Goal: Transaction & Acquisition: Purchase product/service

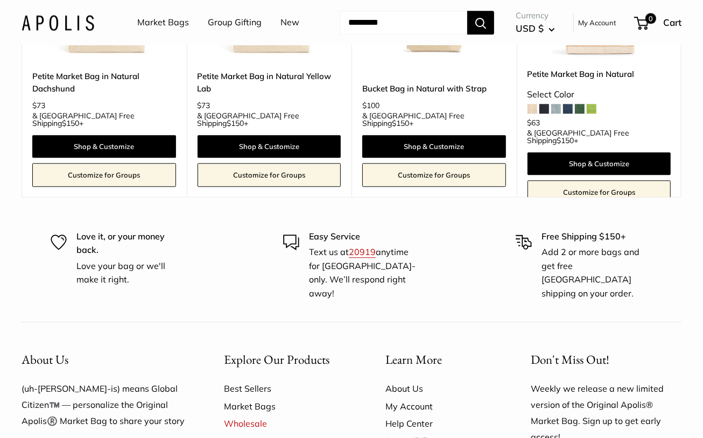
scroll to position [1631, 0]
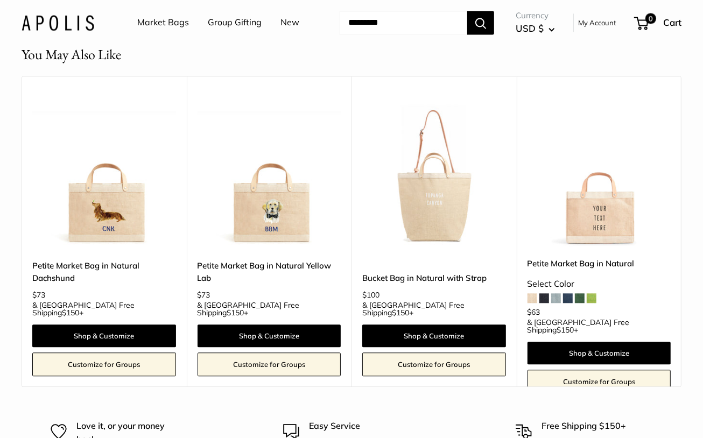
click at [86, 208] on img at bounding box center [104, 175] width 144 height 144
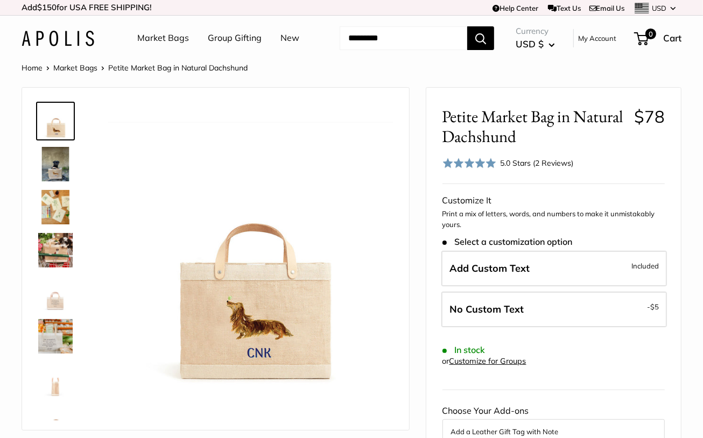
click at [54, 157] on img at bounding box center [55, 164] width 34 height 34
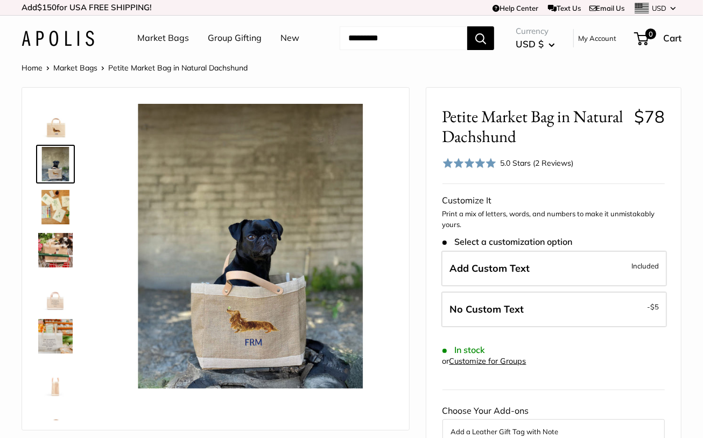
click at [60, 204] on img at bounding box center [55, 207] width 34 height 34
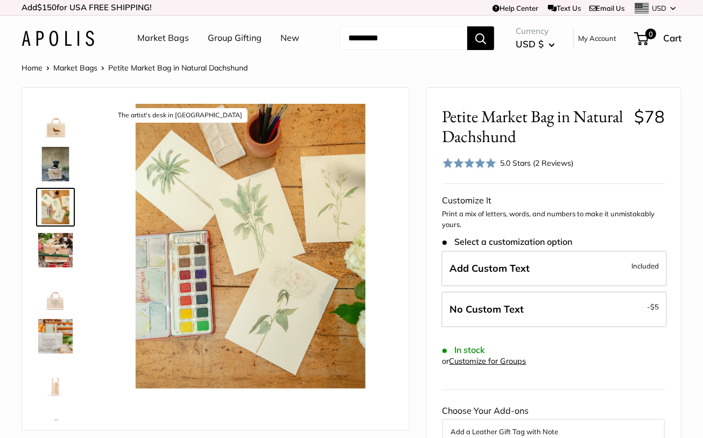
click at [52, 243] on img at bounding box center [55, 250] width 34 height 34
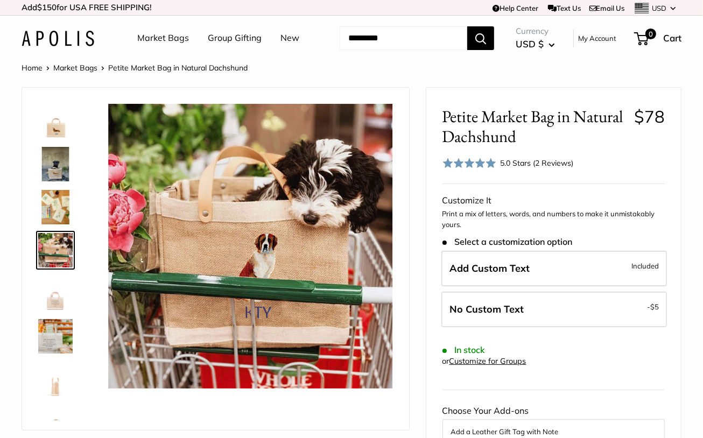
click at [52, 302] on img at bounding box center [55, 293] width 34 height 34
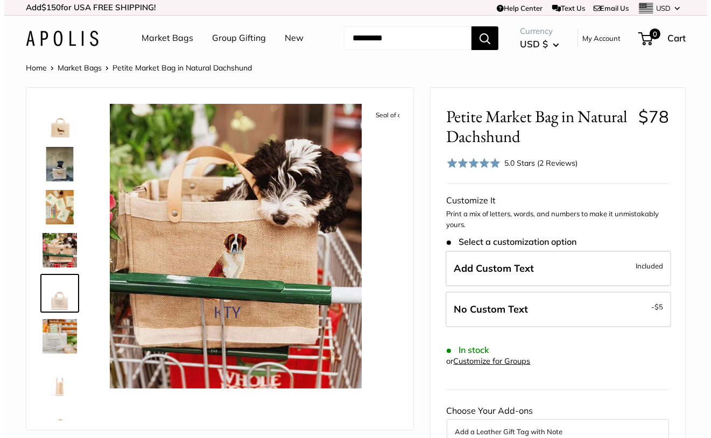
scroll to position [26, 0]
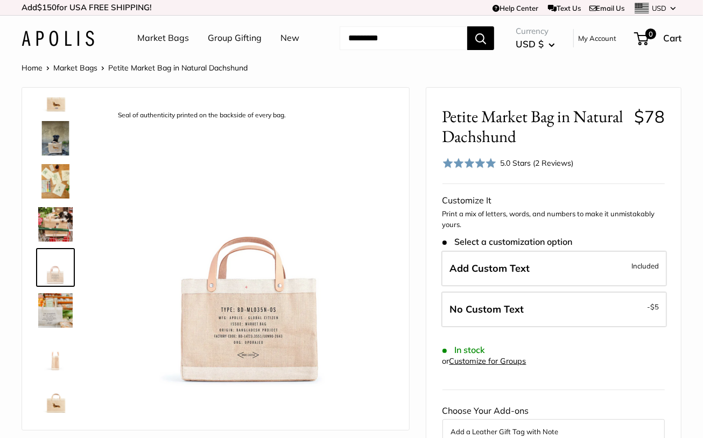
click at [52, 308] on img at bounding box center [55, 310] width 34 height 34
